Goal: Check status: Check status

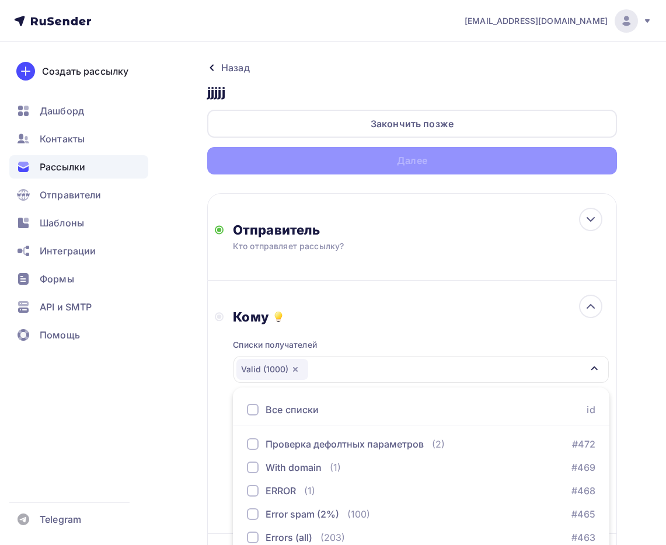
scroll to position [167, 0]
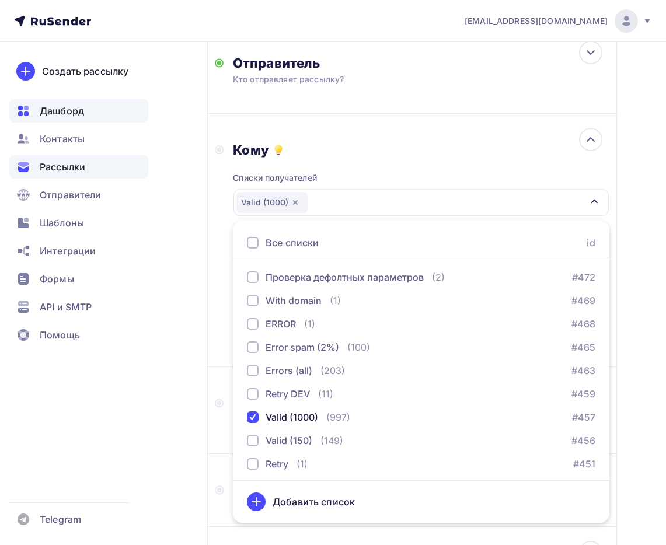
click at [66, 114] on span "Дашборд" at bounding box center [62, 111] width 44 height 14
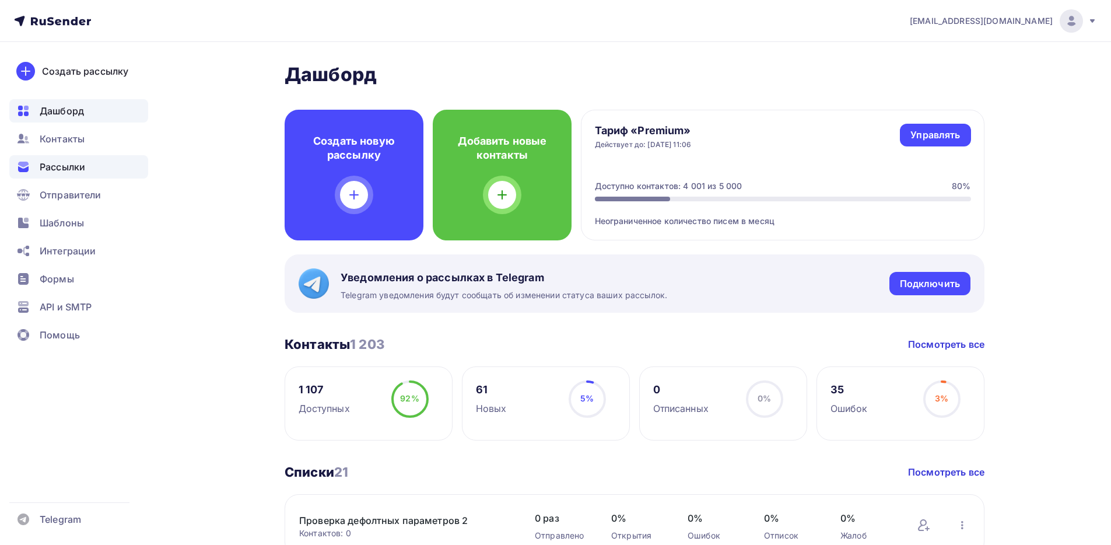
click at [90, 164] on div "Рассылки" at bounding box center [78, 166] width 139 height 23
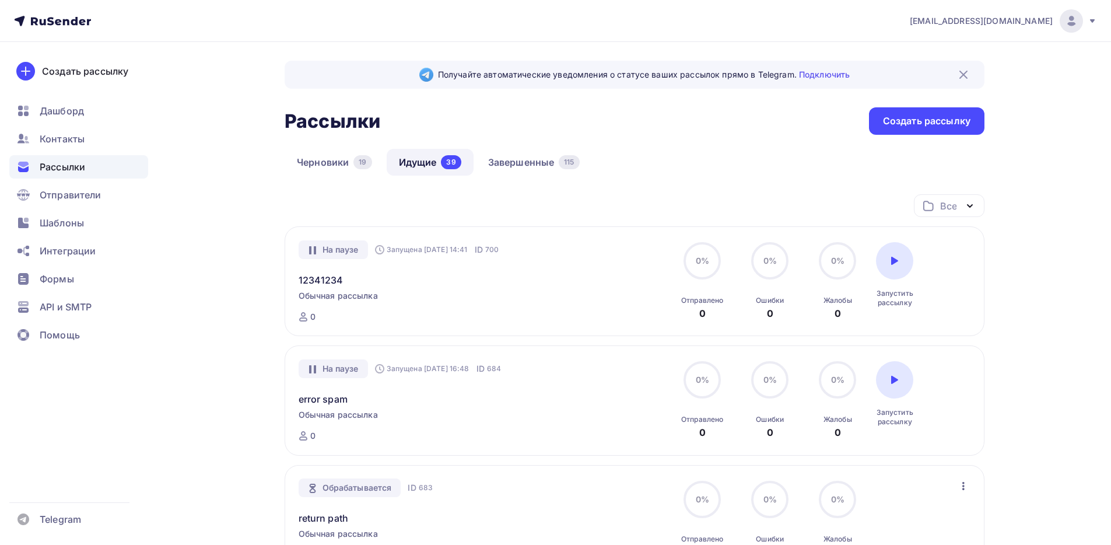
scroll to position [2, 0]
click at [508, 156] on link "Завершенные 115" at bounding box center [534, 159] width 116 height 27
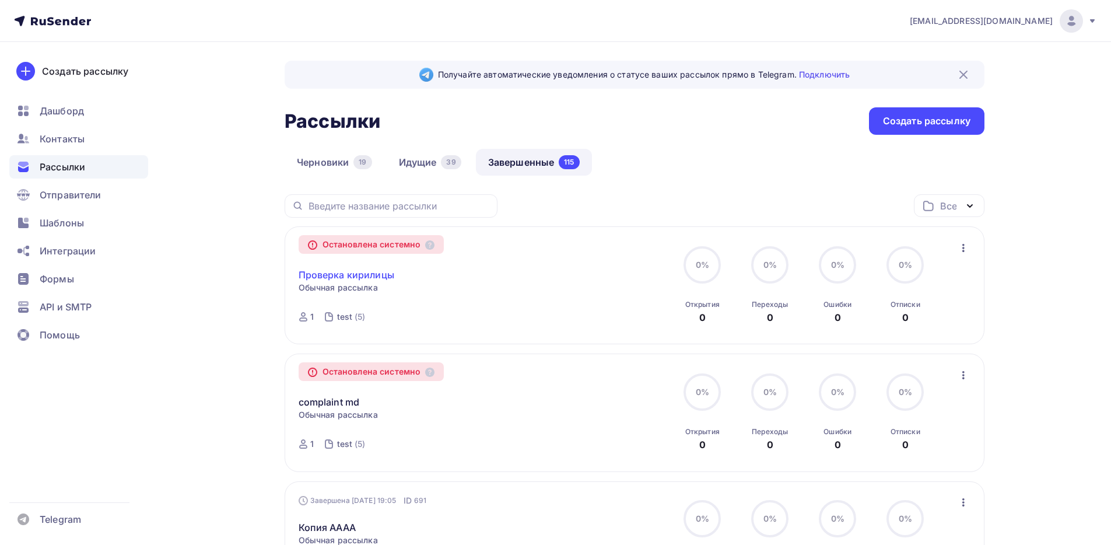
click at [340, 275] on link "Проверка кирилицы" at bounding box center [347, 275] width 96 height 14
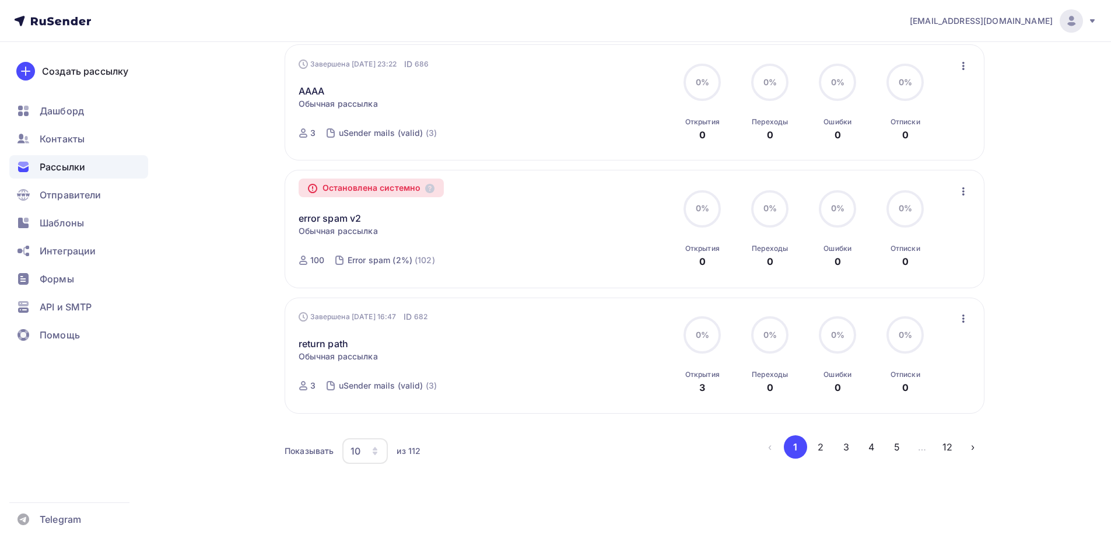
scroll to position [1074, 0]
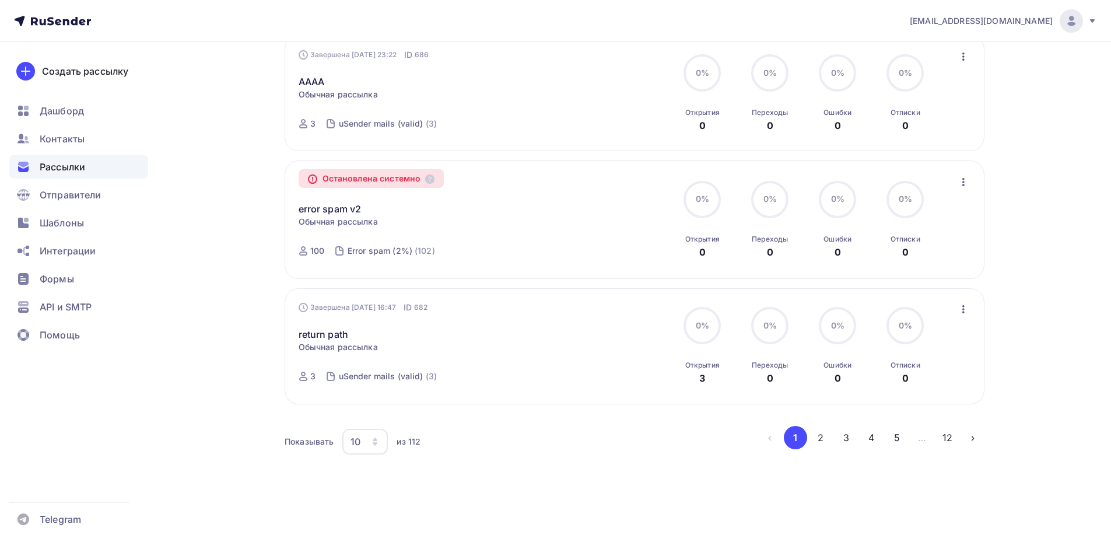
click at [665, 446] on ul "‹ 1 2 3 4 5 … 12 ›" at bounding box center [871, 437] width 226 height 23
click at [665, 434] on button "3" at bounding box center [846, 437] width 23 height 23
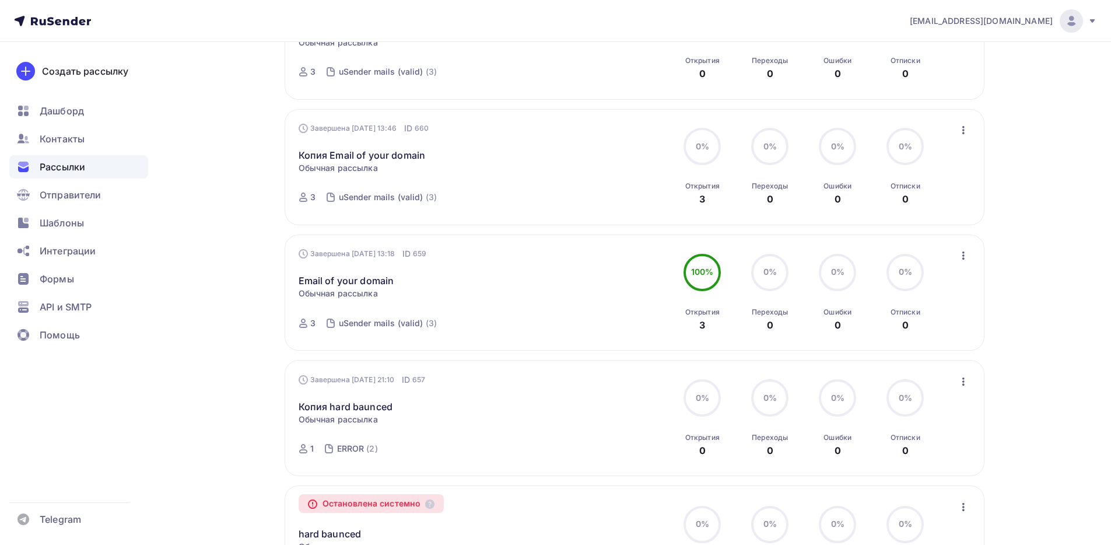
scroll to position [379, 0]
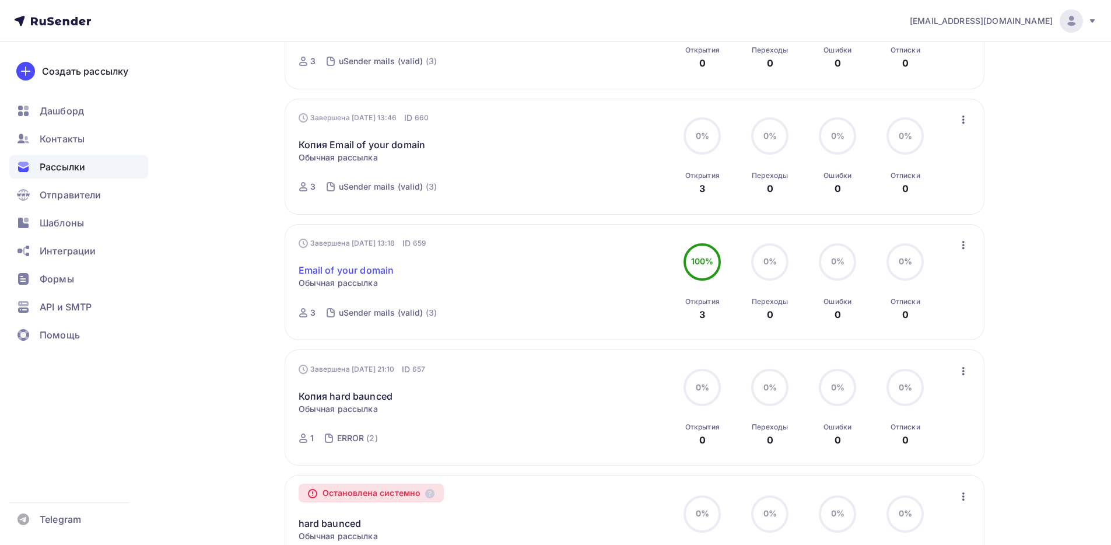
click at [360, 267] on link "Email of your domain" at bounding box center [347, 270] width 96 height 14
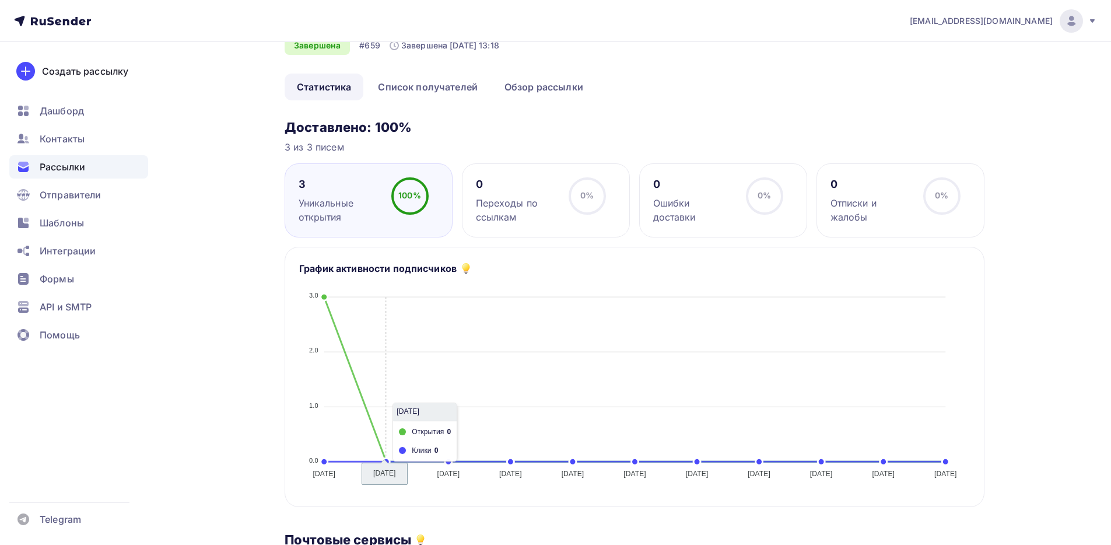
scroll to position [55, 0]
